Goal: Task Accomplishment & Management: Manage account settings

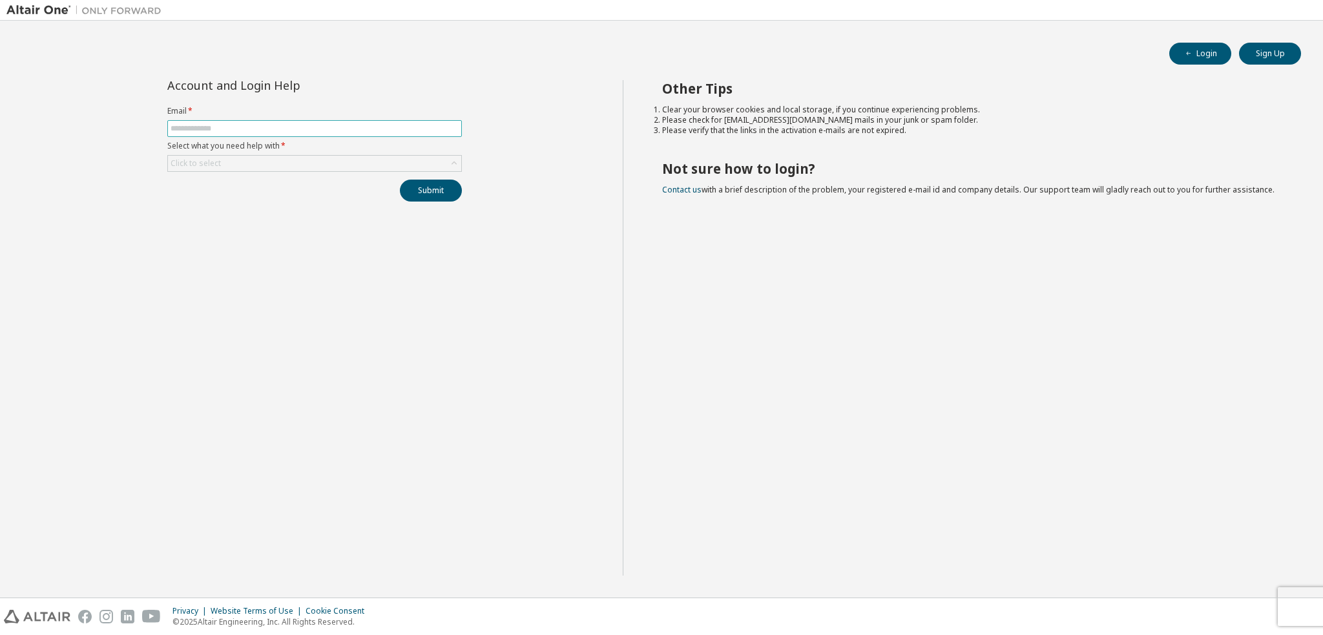
click at [243, 123] on input "text" at bounding box center [315, 128] width 288 height 10
click at [289, 131] on input "text" at bounding box center [315, 128] width 288 height 10
type input "**********"
click at [276, 161] on div "Click to select" at bounding box center [314, 164] width 293 height 16
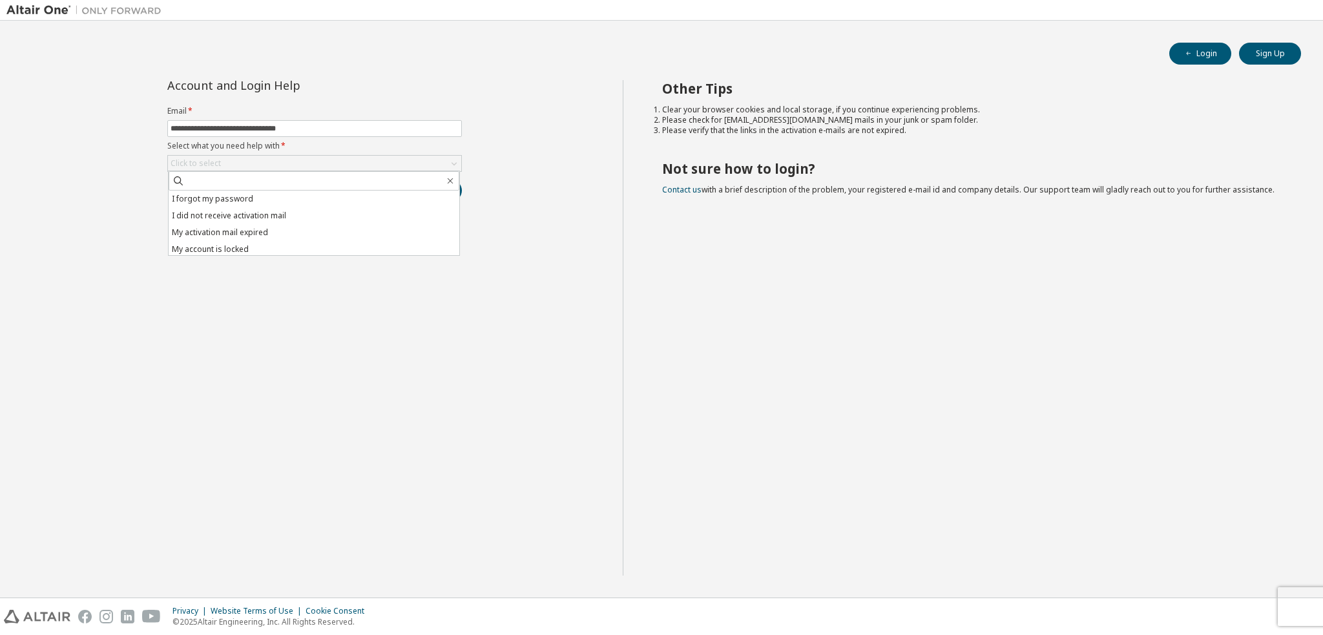
click at [247, 201] on li "I forgot my password" at bounding box center [314, 199] width 291 height 17
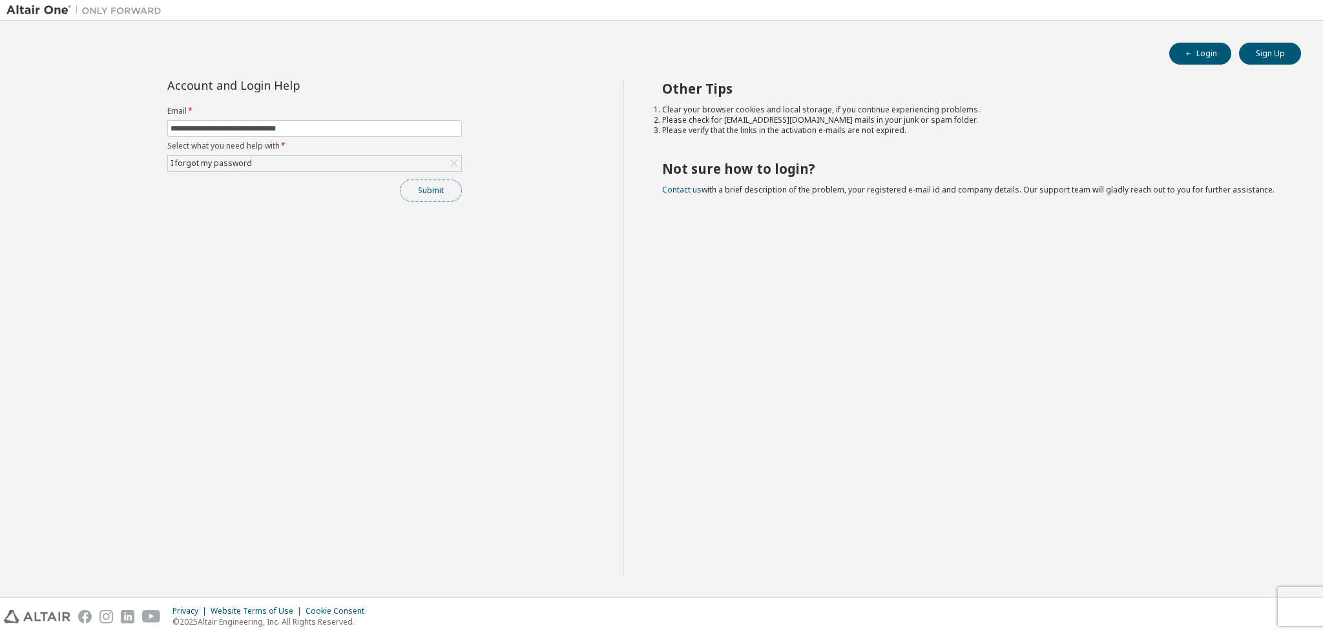
click at [407, 191] on button "Submit" at bounding box center [431, 191] width 62 height 22
